Goal: Information Seeking & Learning: Check status

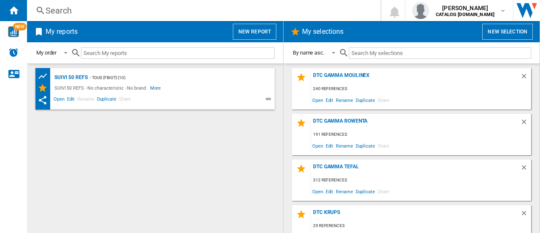
click at [253, 11] on div "Search" at bounding box center [202, 11] width 313 height 12
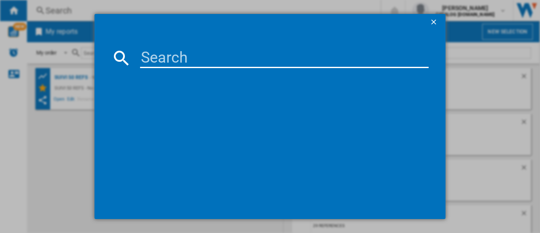
click at [227, 54] on input at bounding box center [284, 58] width 289 height 20
paste input "RY8544"
type input "RY8544"
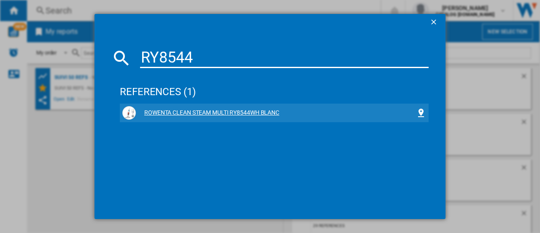
click at [228, 107] on div "ROWENTA CLEAN STEAM MULTI RY8544WH BLANC" at bounding box center [274, 113] width 304 height 14
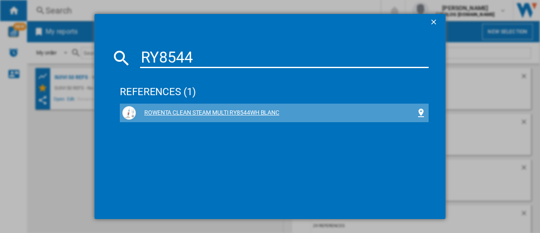
click at [241, 113] on div "ROWENTA CLEAN STEAM MULTI RY8544WH BLANC" at bounding box center [276, 112] width 280 height 8
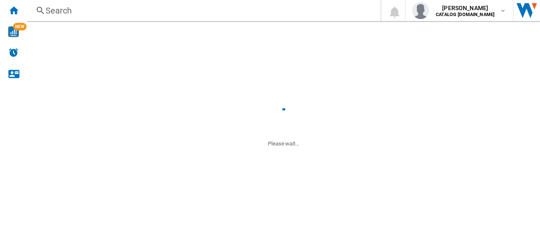
click at [241, 113] on div "SUIVI 50 REFS - TOUS (fbiot) (10) SUIVI 50 REFS - No characteristic - No brand …" at bounding box center [154, 148] width 239 height 160
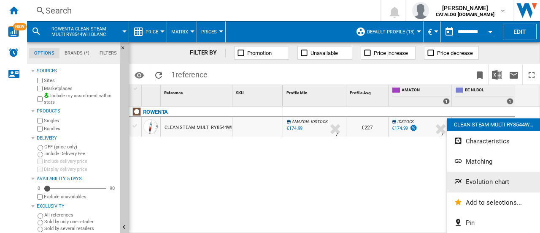
click at [484, 178] on span "Evolution chart" at bounding box center [487, 182] width 43 height 8
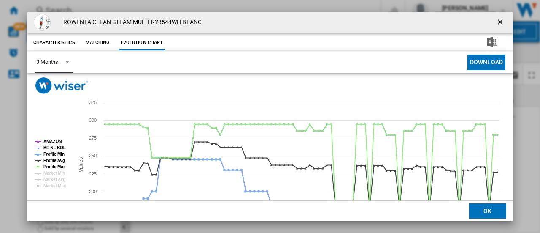
click at [69, 65] on md-select-value "3 Months" at bounding box center [53, 62] width 37 height 21
click at [68, 90] on md-option "6 Months" at bounding box center [58, 83] width 57 height 20
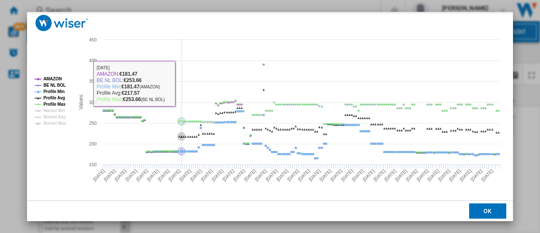
scroll to position [62, 0]
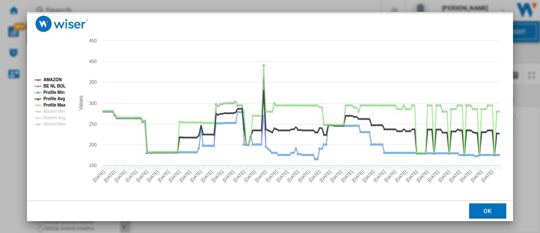
click at [51, 98] on tspan "Profile Avg" at bounding box center [54, 98] width 22 height 5
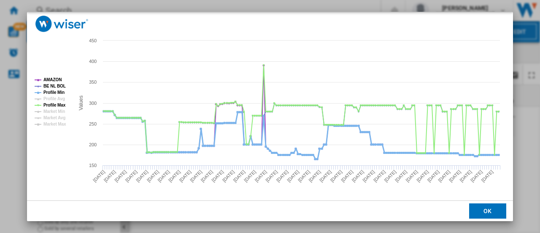
click at [56, 90] on tspan "Profile Min" at bounding box center [53, 92] width 21 height 5
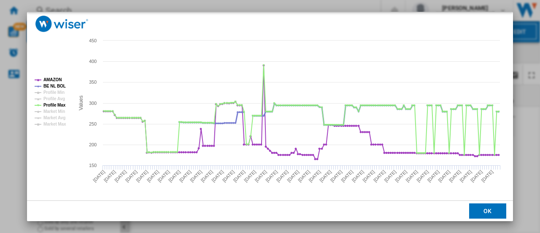
click at [61, 84] on tspan "BE NL BOL" at bounding box center [54, 86] width 22 height 5
click at [58, 75] on rect "Product popup" at bounding box center [51, 101] width 40 height 55
click at [57, 78] on tspan "AMAZON" at bounding box center [52, 79] width 18 height 5
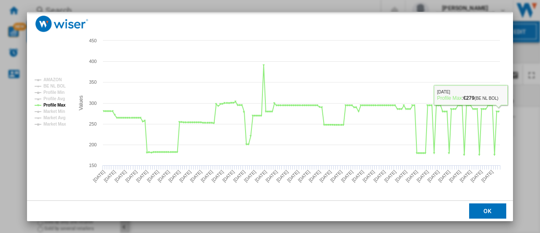
click at [522, 55] on div "ROWENTA CLEAN STEAM MULTI RY8544WH BLANC Characteristics Matching Evolution cha…" at bounding box center [270, 116] width 540 height 233
